Goal: Check status: Check status

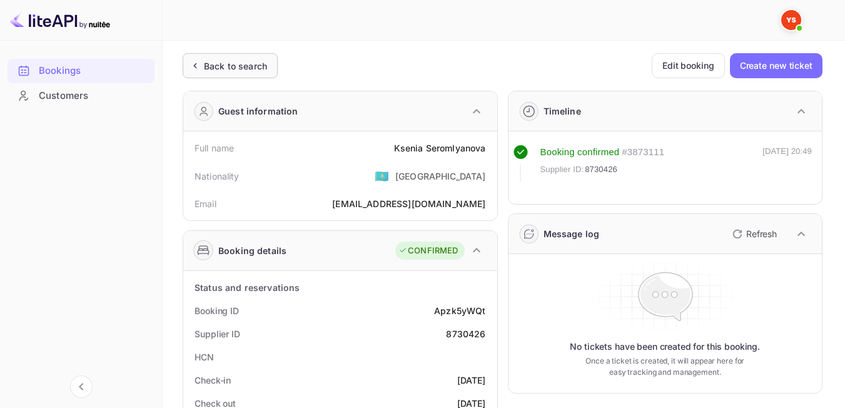
click at [252, 68] on div "Back to search" at bounding box center [235, 65] width 63 height 13
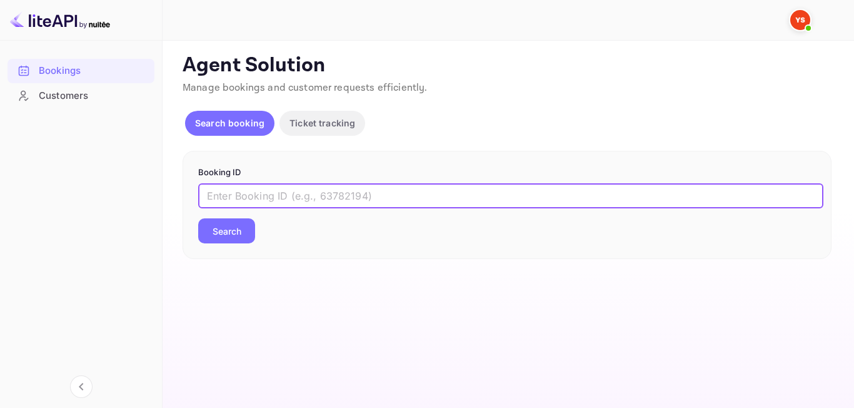
paste input "7222898"
type input "7222898"
click at [235, 227] on button "Search" at bounding box center [226, 230] width 57 height 25
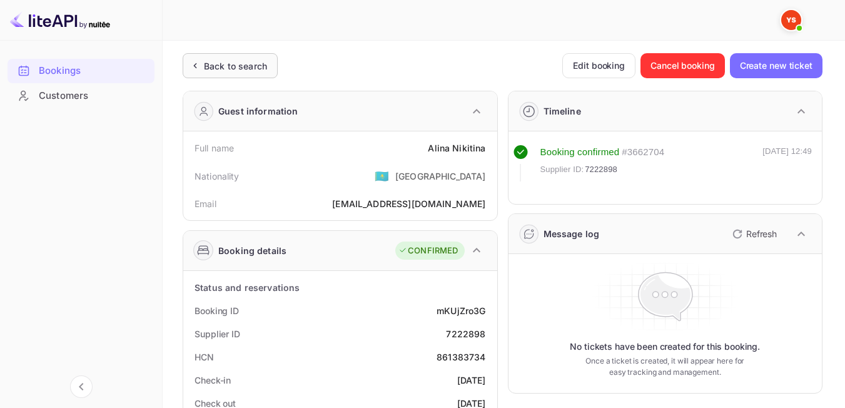
click at [224, 71] on div "Back to search" at bounding box center [235, 65] width 63 height 13
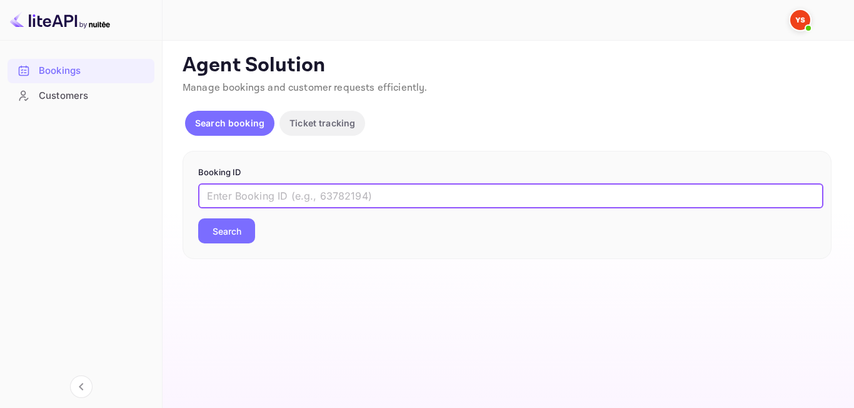
paste input "9010738"
click at [208, 192] on input "9010738" at bounding box center [510, 195] width 625 height 25
type input "9010738"
click at [223, 233] on button "Search" at bounding box center [226, 230] width 57 height 25
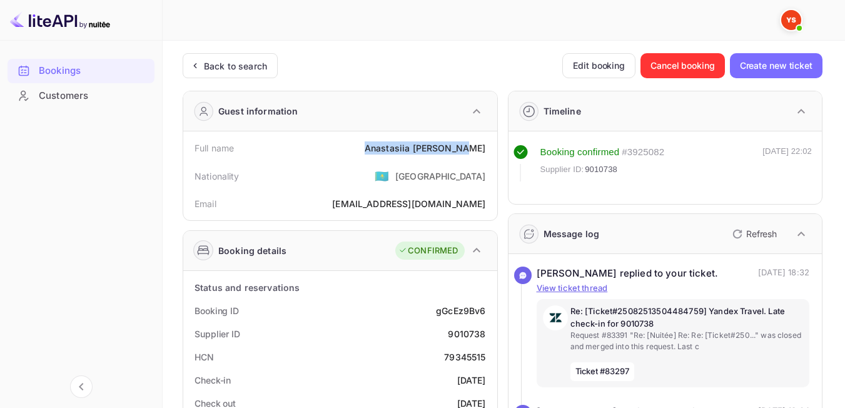
drag, startPoint x: 387, startPoint y: 149, endPoint x: 491, endPoint y: 143, distance: 104.6
click at [491, 143] on div "Full name [PERSON_NAME]" at bounding box center [340, 147] width 304 height 23
click at [369, 181] on div "Nationality 🇰🇿 [DEMOGRAPHIC_DATA]" at bounding box center [340, 175] width 304 height 33
drag, startPoint x: 389, startPoint y: 144, endPoint x: 488, endPoint y: 147, distance: 98.8
click at [488, 147] on div "Full name [PERSON_NAME]" at bounding box center [340, 147] width 304 height 23
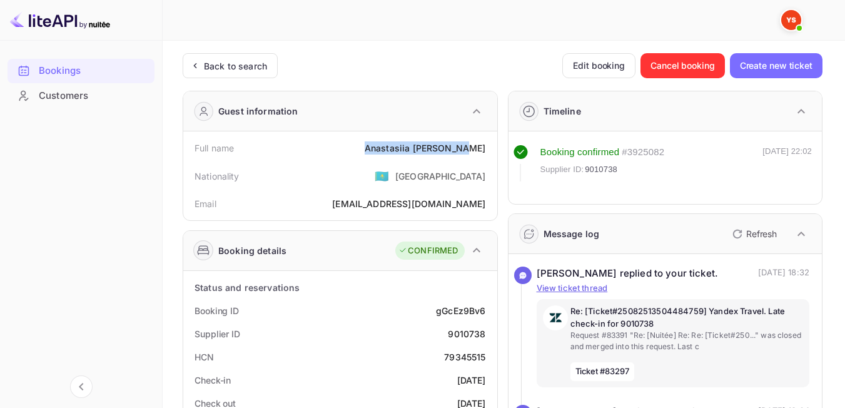
copy div "[PERSON_NAME]"
click at [238, 78] on div "Back to search" at bounding box center [230, 65] width 95 height 25
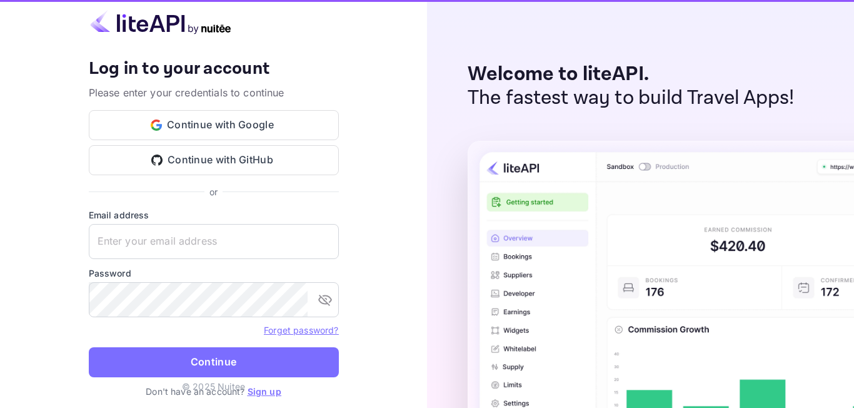
type input "[EMAIL_ADDRESS][DOMAIN_NAME]"
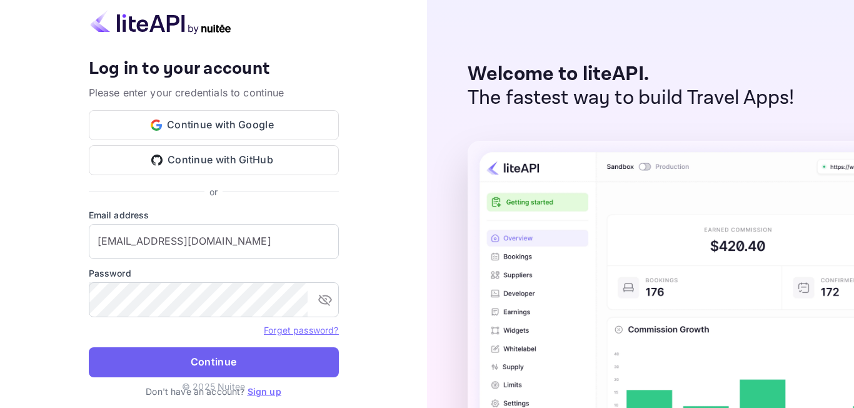
click at [215, 362] on button "Continue" at bounding box center [214, 362] width 250 height 30
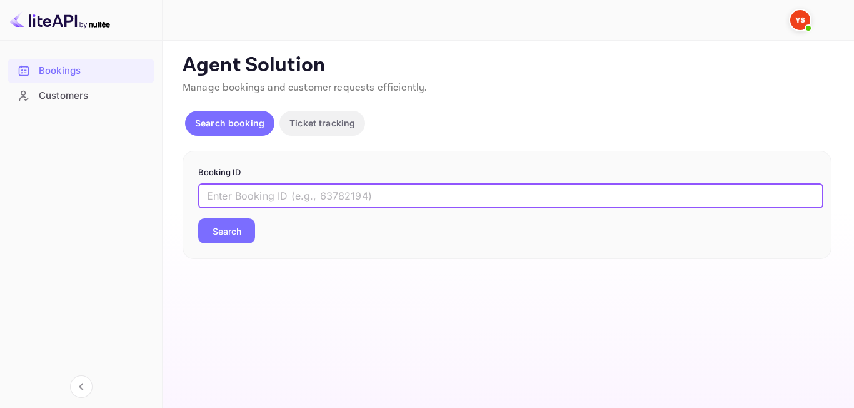
paste input "8159485"
type input "8159485"
click at [217, 236] on button "Search" at bounding box center [226, 230] width 57 height 25
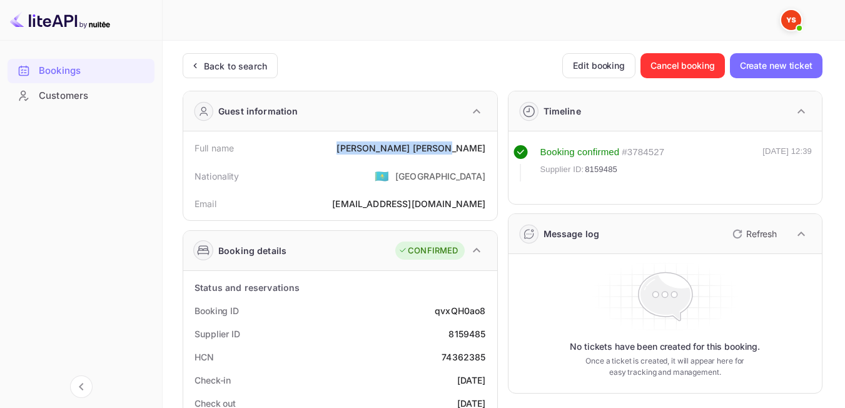
drag, startPoint x: 420, startPoint y: 144, endPoint x: 488, endPoint y: 144, distance: 67.5
click at [488, 144] on div "Full name [PERSON_NAME]" at bounding box center [340, 147] width 304 height 23
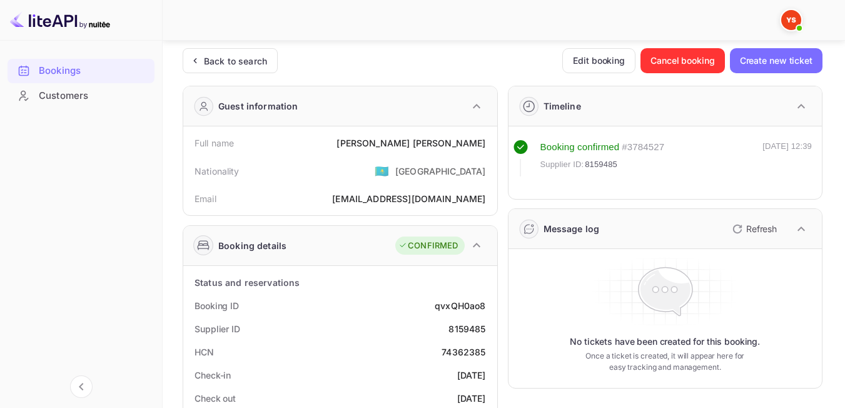
scroll to position [1, 0]
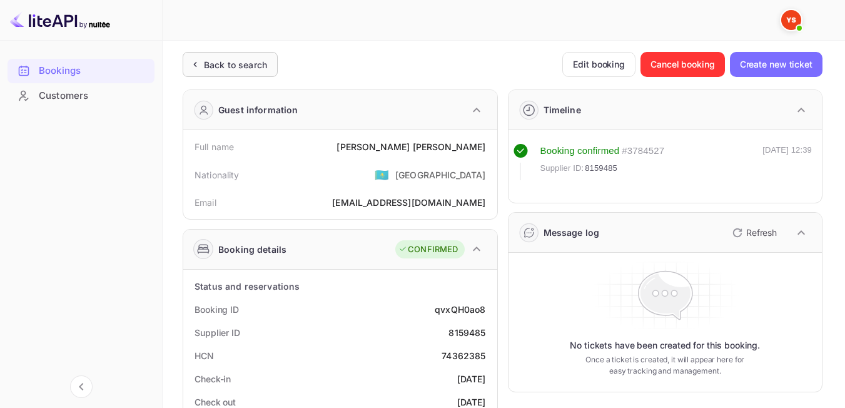
click at [234, 68] on div "Back to search" at bounding box center [235, 64] width 63 height 13
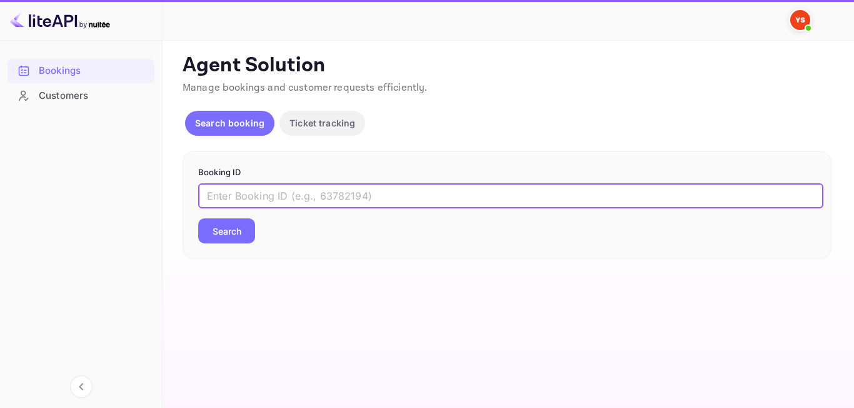
paste input "9210148"
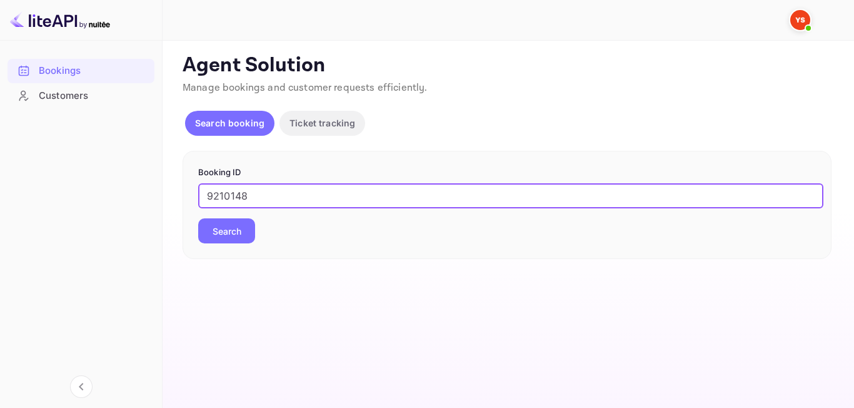
type input "9210148"
click at [246, 232] on button "Search" at bounding box center [226, 230] width 57 height 25
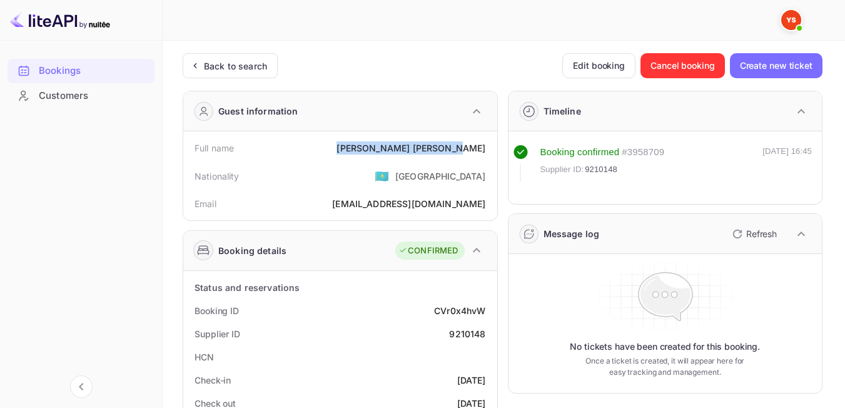
drag, startPoint x: 396, startPoint y: 149, endPoint x: 489, endPoint y: 149, distance: 93.2
click at [489, 149] on div "Full name [PERSON_NAME]" at bounding box center [340, 147] width 304 height 23
click at [393, 164] on div "Nationality 🇰🇿 [DEMOGRAPHIC_DATA]" at bounding box center [340, 175] width 304 height 33
click at [208, 61] on div "Back to search" at bounding box center [235, 65] width 63 height 13
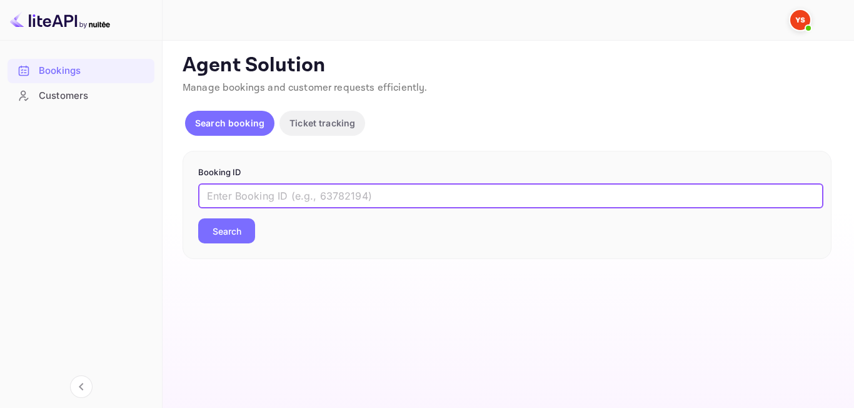
paste input "9279090"
click at [213, 199] on input "9279090" at bounding box center [510, 195] width 625 height 25
type input "9279090"
click at [218, 244] on div "Booking ID 9279090 ​ Search" at bounding box center [507, 205] width 649 height 109
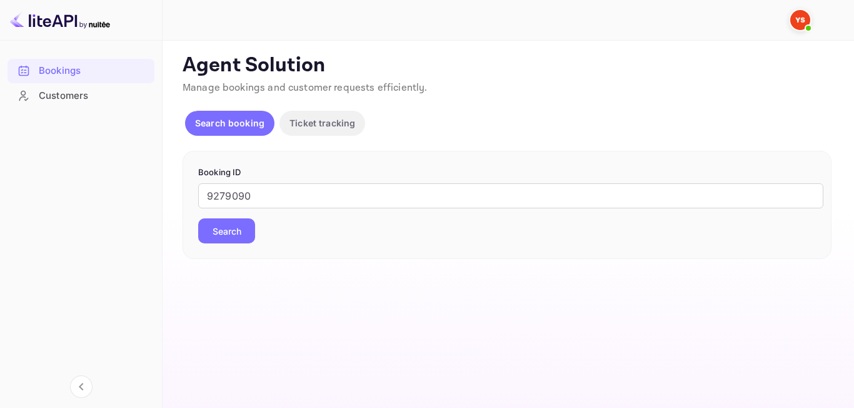
click at [223, 237] on button "Search" at bounding box center [226, 230] width 57 height 25
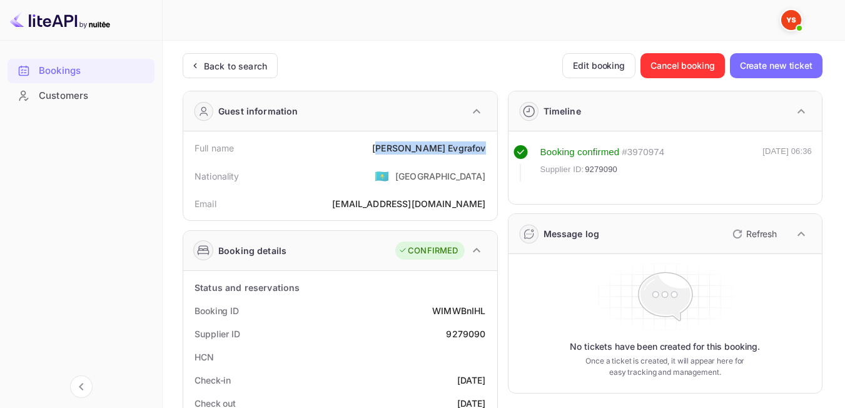
drag, startPoint x: 421, startPoint y: 149, endPoint x: 489, endPoint y: 154, distance: 67.8
click at [489, 154] on div "Full name [PERSON_NAME]" at bounding box center [340, 147] width 304 height 23
click at [397, 149] on div "Full name [PERSON_NAME]" at bounding box center [340, 147] width 304 height 23
drag, startPoint x: 411, startPoint y: 148, endPoint x: 490, endPoint y: 153, distance: 78.9
click at [490, 153] on div "Full name [PERSON_NAME]" at bounding box center [340, 147] width 304 height 23
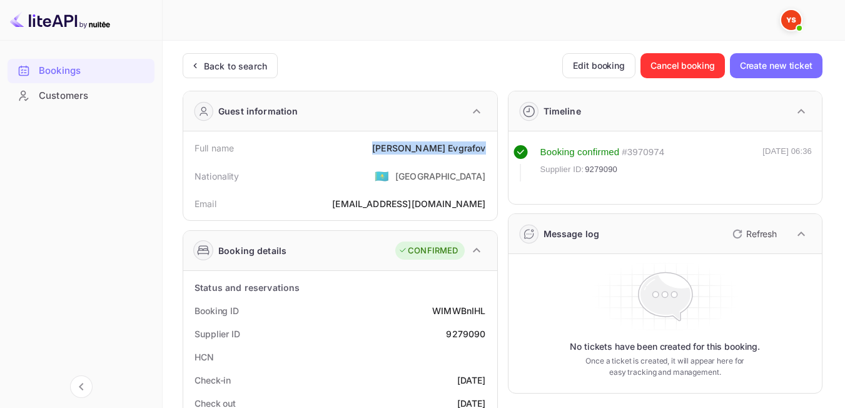
click at [383, 168] on div "Nationality 🇰🇿 [DEMOGRAPHIC_DATA]" at bounding box center [340, 175] width 304 height 33
